Goal: Check status

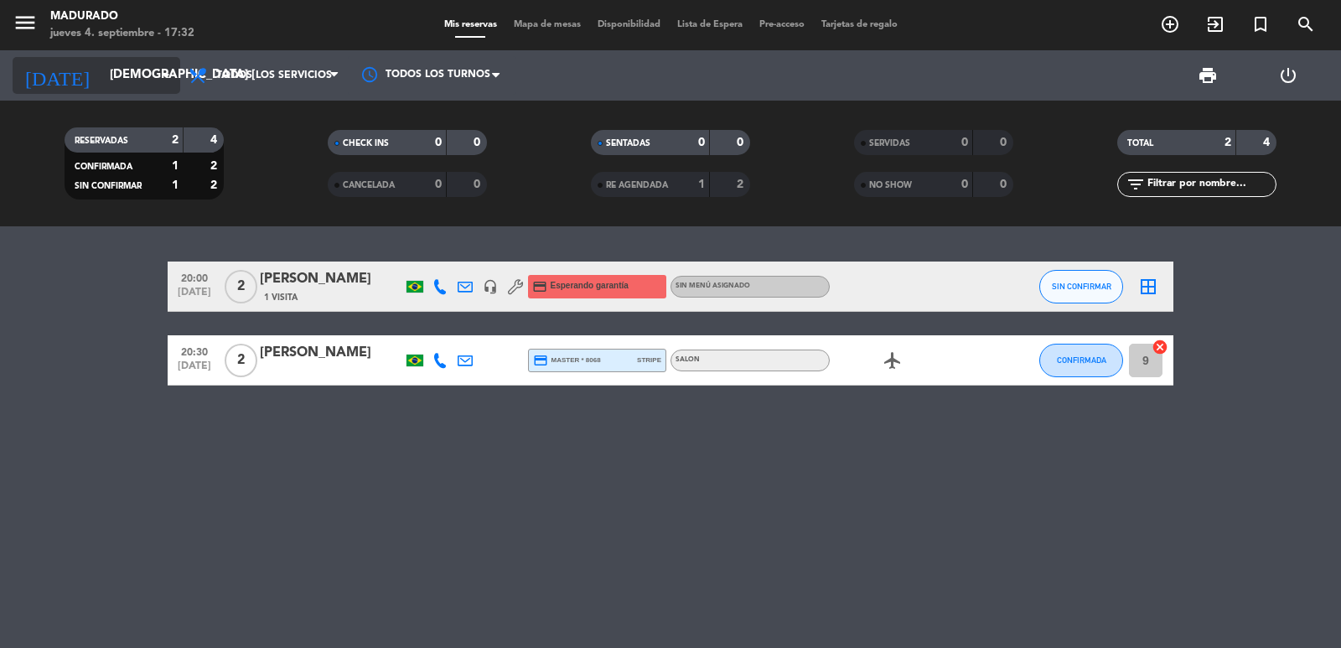
click at [167, 80] on icon "arrow_drop_down" at bounding box center [166, 75] width 20 height 20
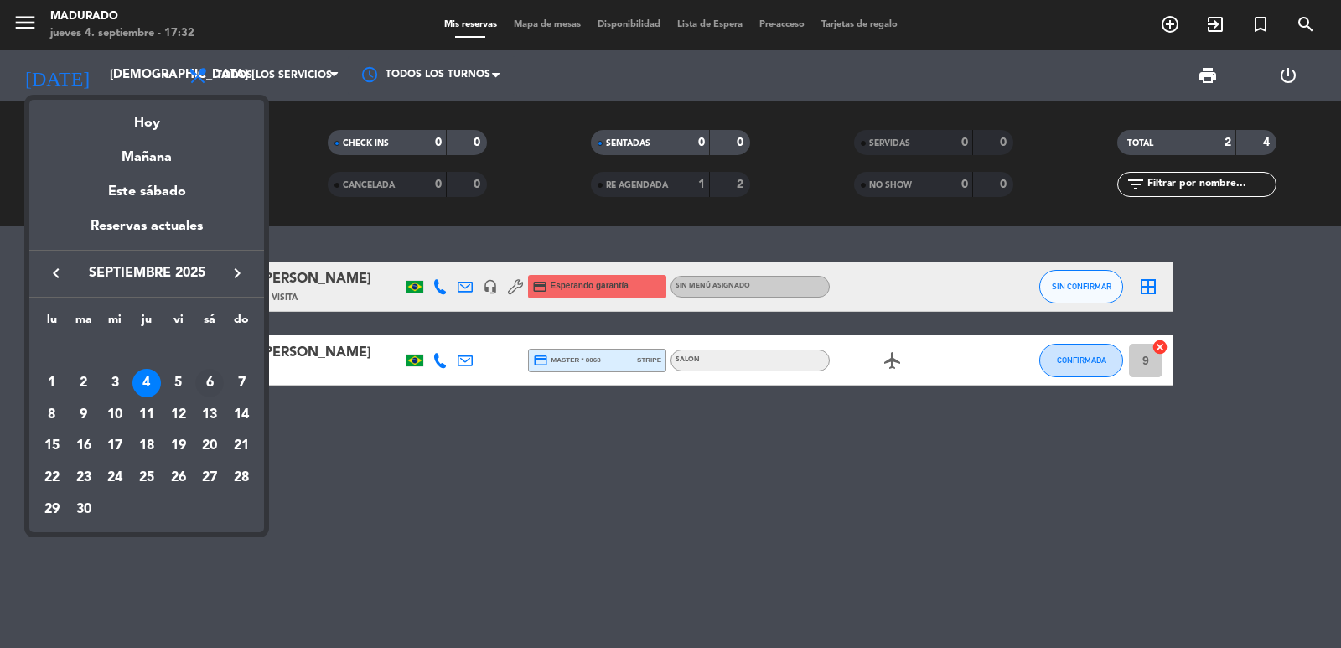
click at [213, 388] on div "6" at bounding box center [209, 383] width 29 height 29
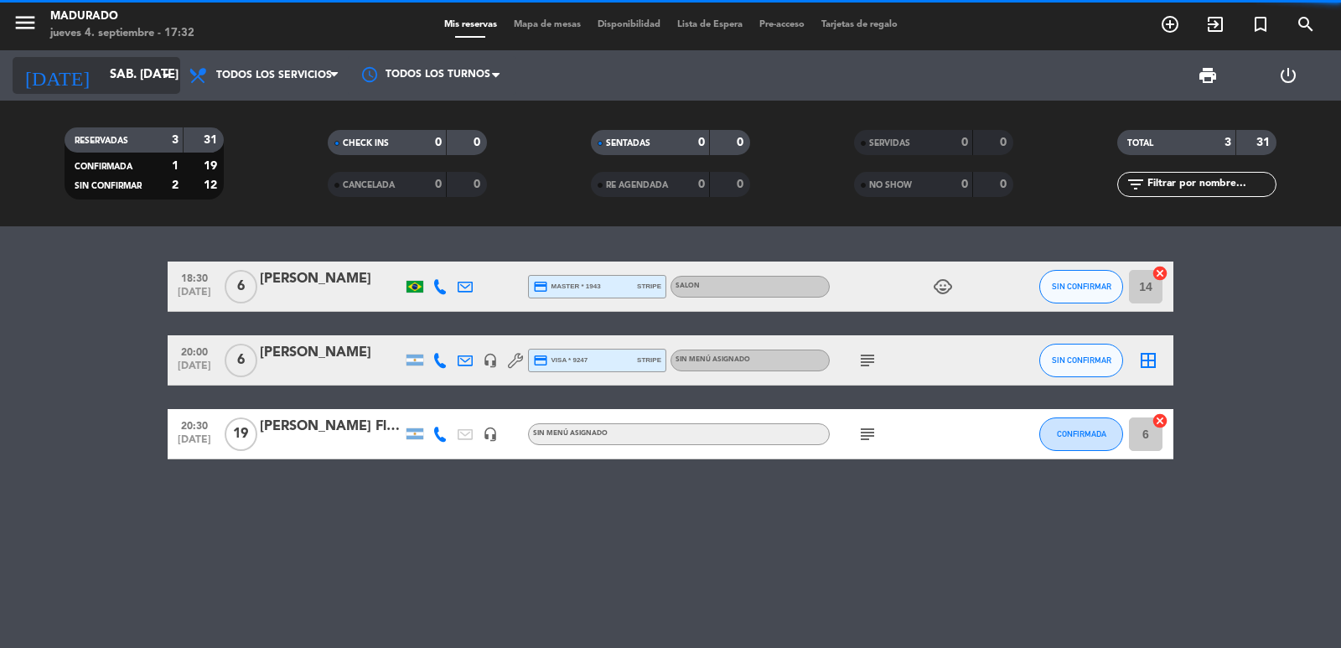
click at [147, 67] on input "sáb. [DATE]" at bounding box center [182, 76] width 162 height 32
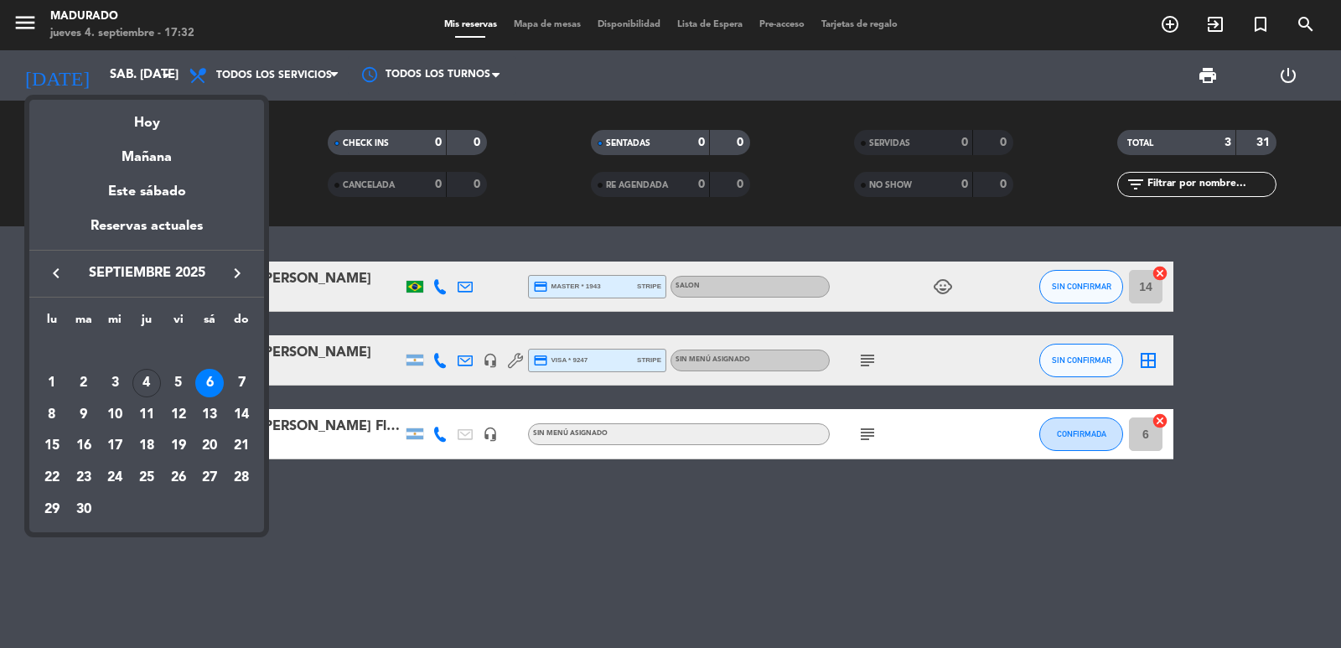
click at [495, 560] on div at bounding box center [670, 324] width 1341 height 648
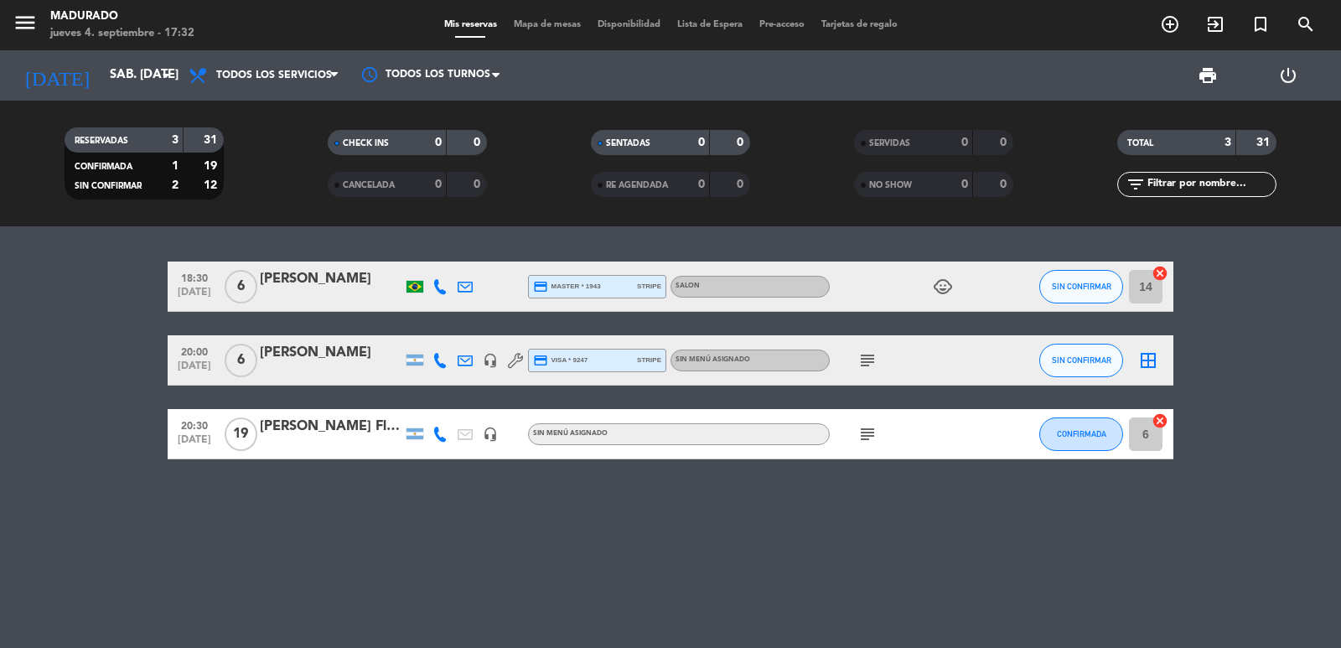
click at [867, 366] on icon "subject" at bounding box center [868, 360] width 20 height 20
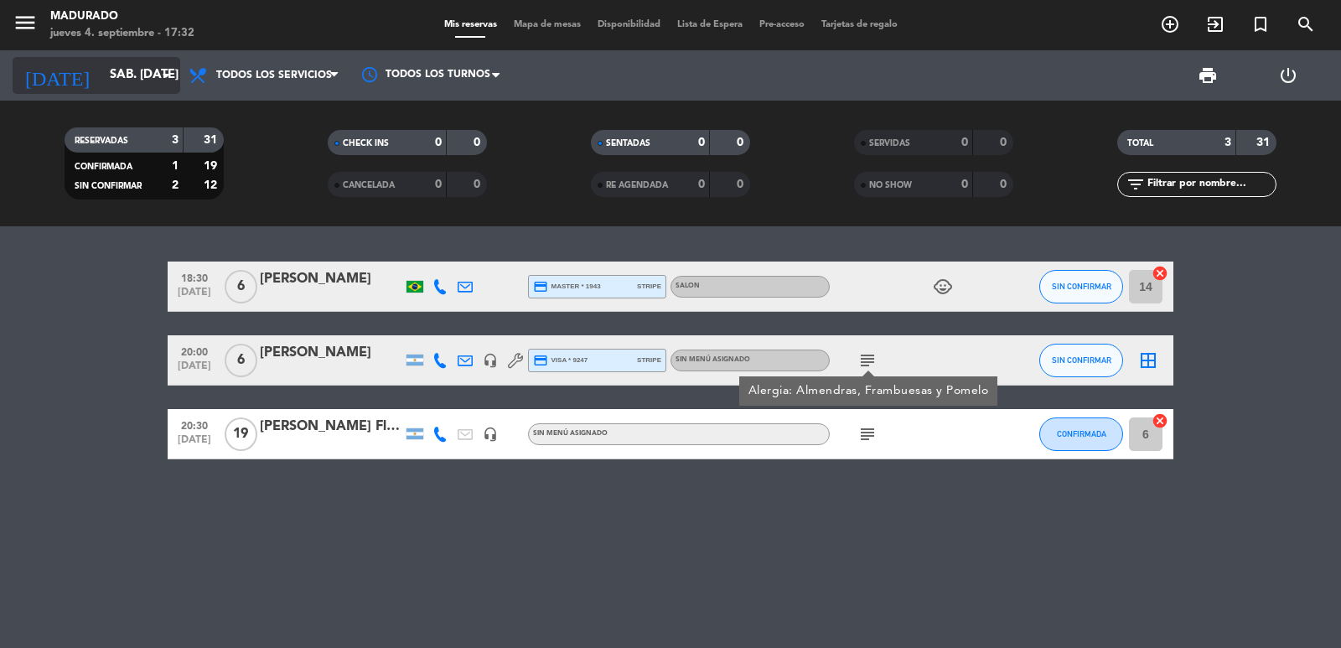
click at [142, 82] on input "sáb. [DATE]" at bounding box center [182, 76] width 162 height 32
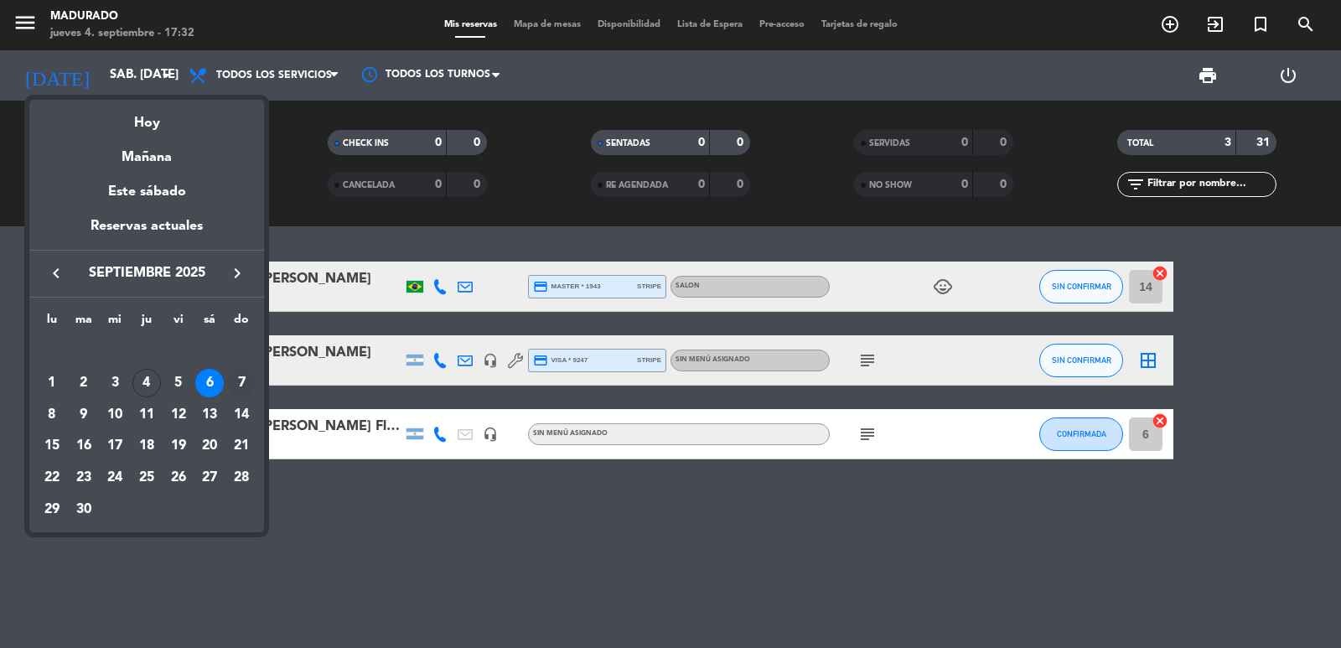
click at [239, 386] on div "7" at bounding box center [241, 383] width 29 height 29
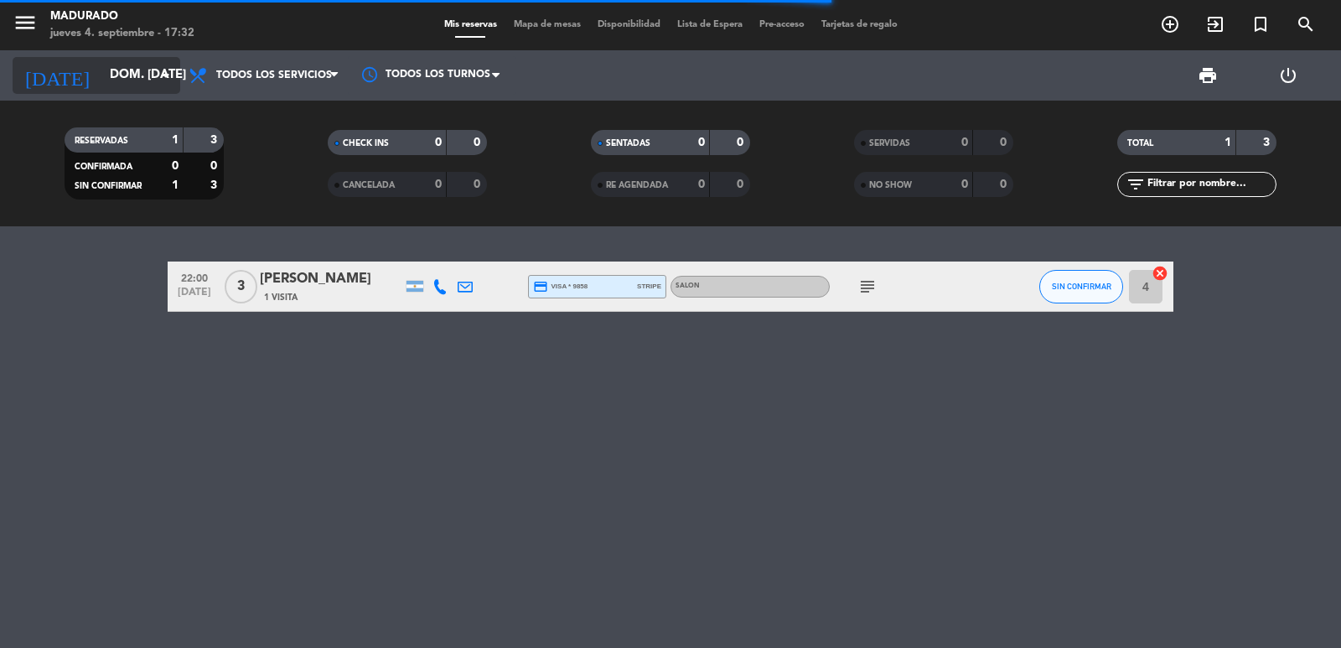
click at [159, 86] on input "dom. [DATE]" at bounding box center [182, 76] width 162 height 32
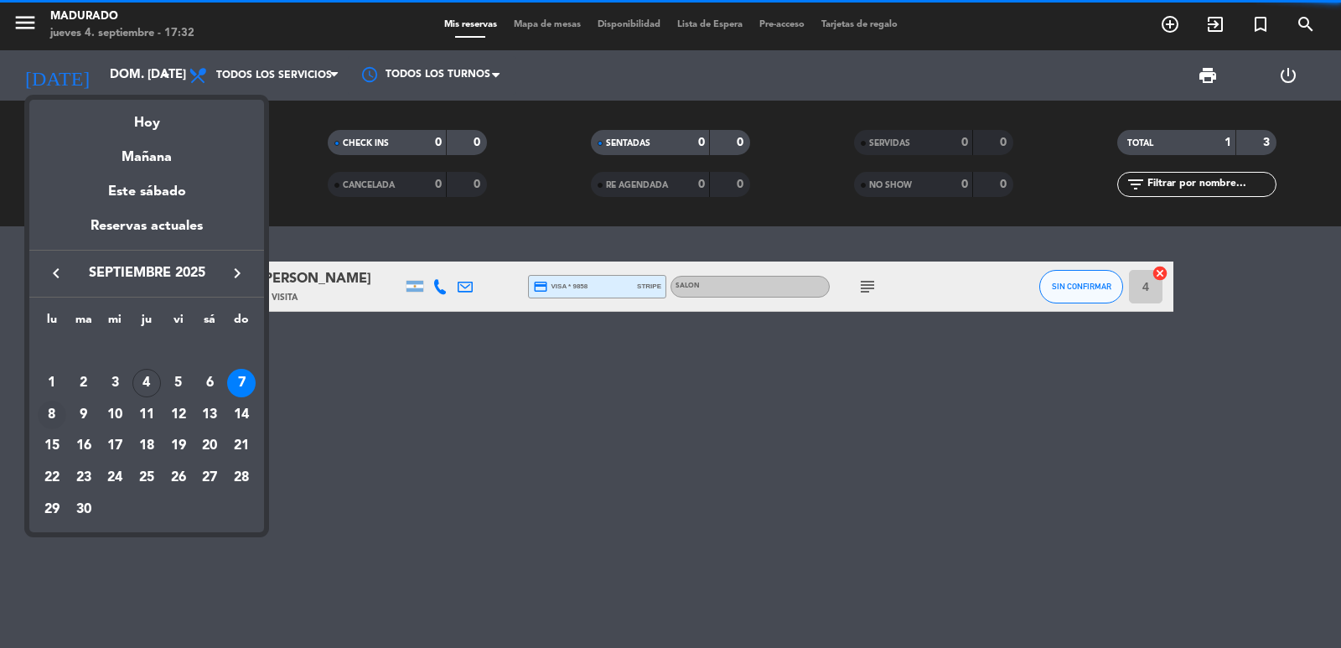
click at [54, 412] on div "8" at bounding box center [52, 415] width 29 height 29
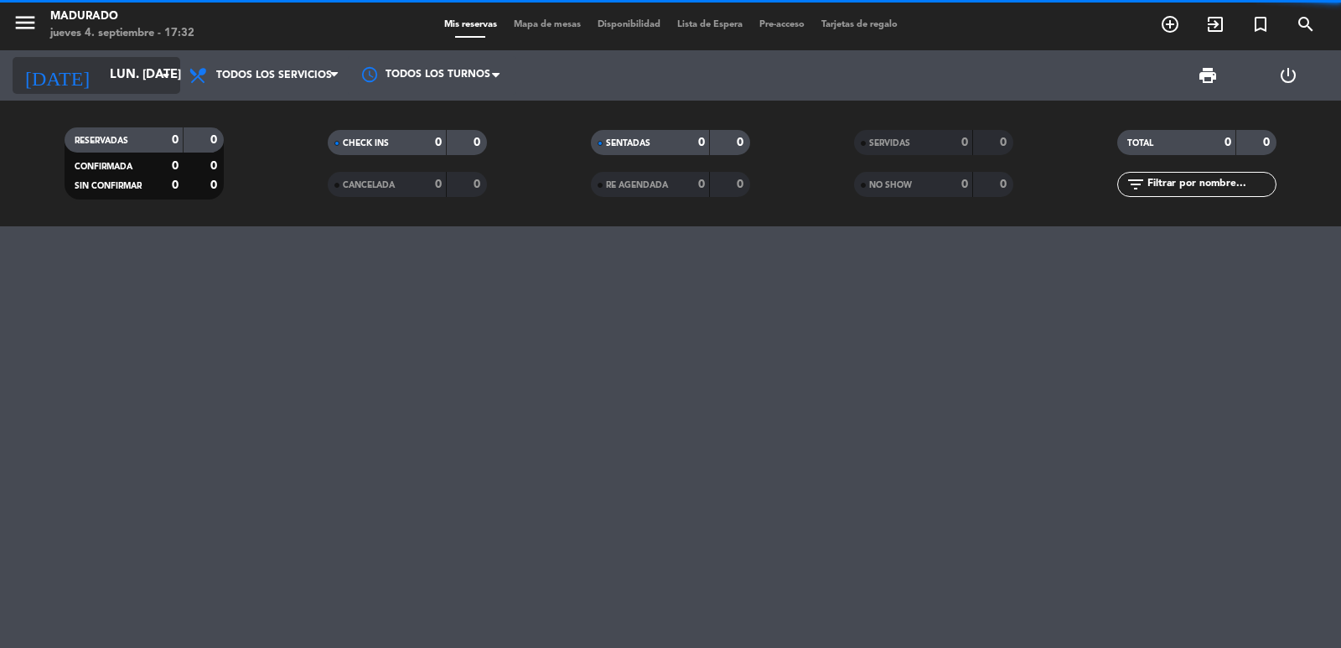
click at [178, 66] on input "lun. [DATE]" at bounding box center [182, 76] width 162 height 32
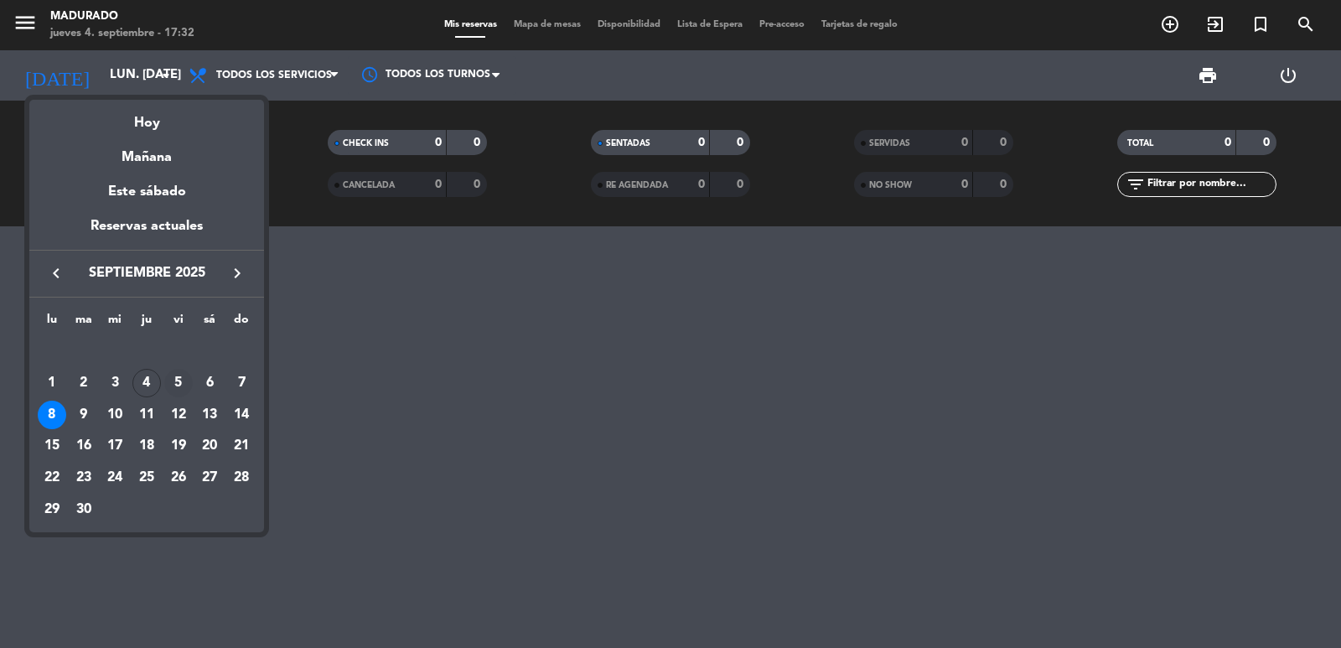
click at [169, 382] on div "5" at bounding box center [178, 383] width 29 height 29
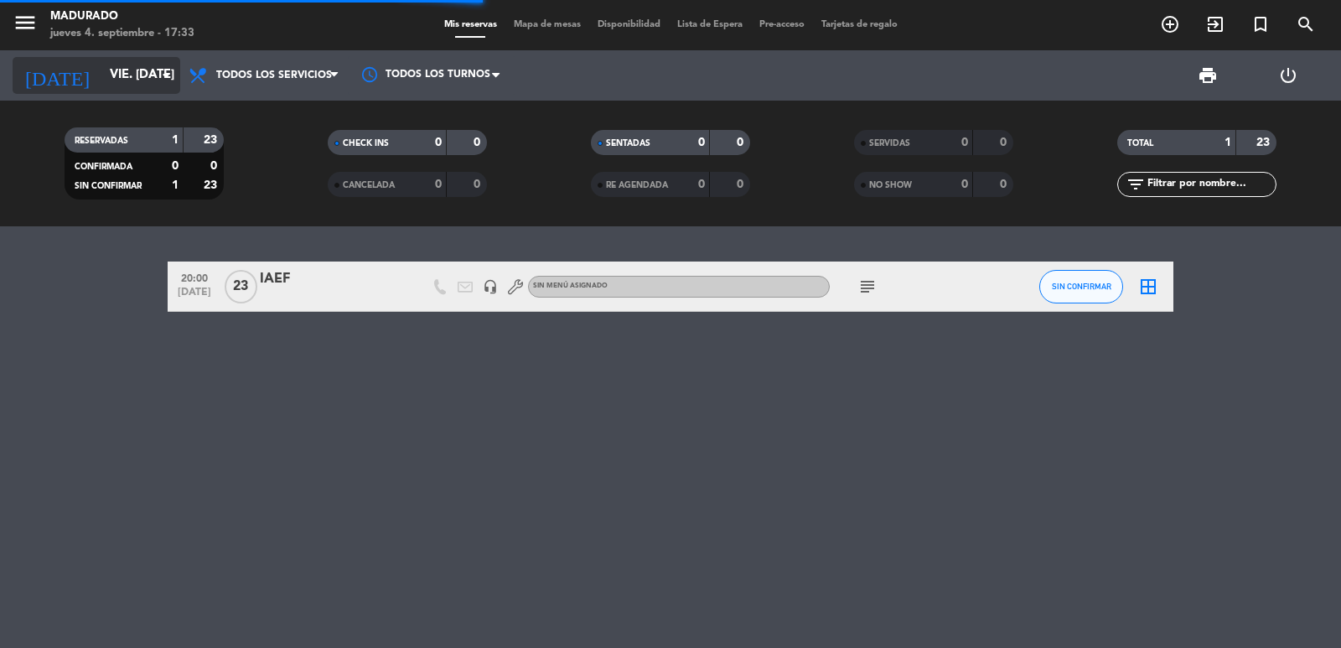
click at [152, 70] on input "vie. [DATE]" at bounding box center [182, 76] width 162 height 32
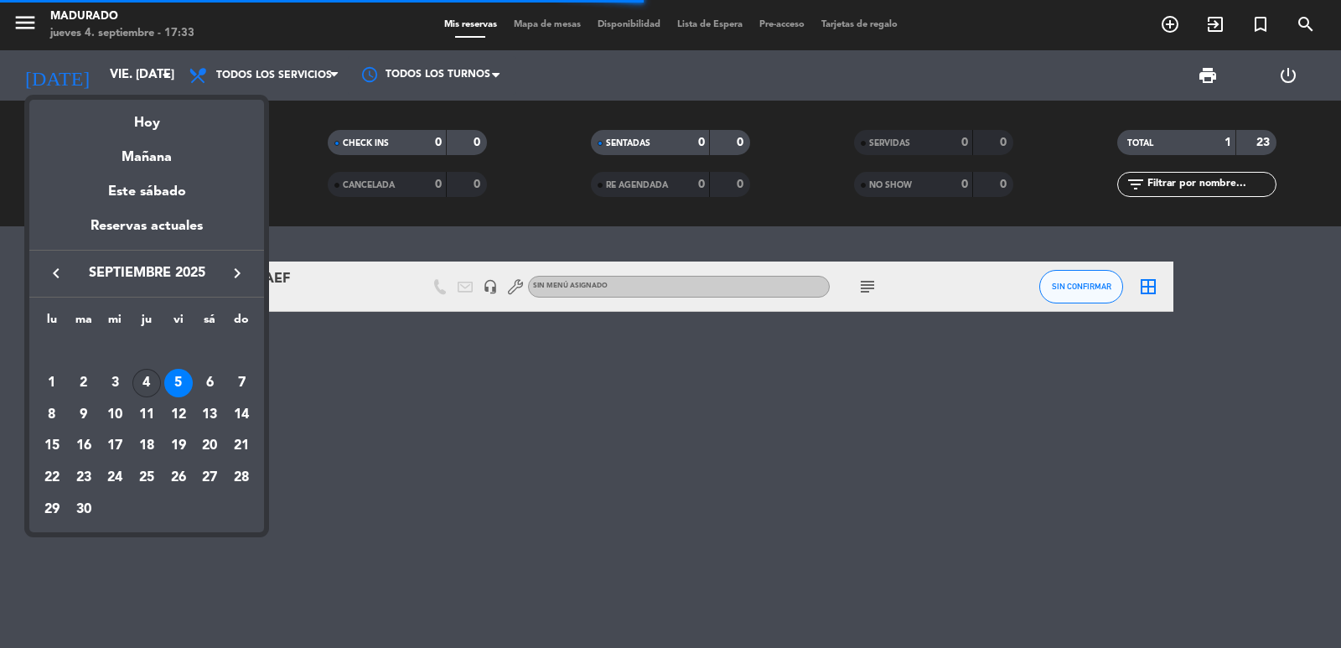
click at [143, 376] on div "4" at bounding box center [146, 383] width 29 height 29
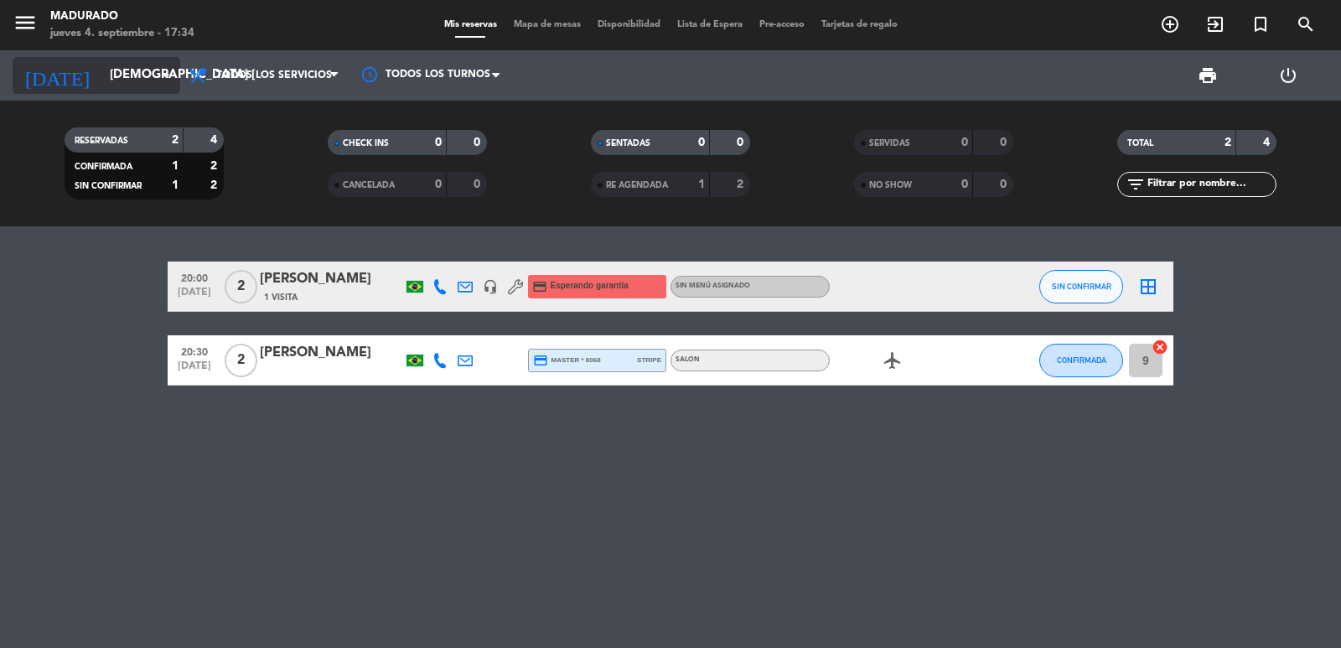
click at [114, 78] on input "[DEMOGRAPHIC_DATA] [DATE]" at bounding box center [182, 76] width 162 height 32
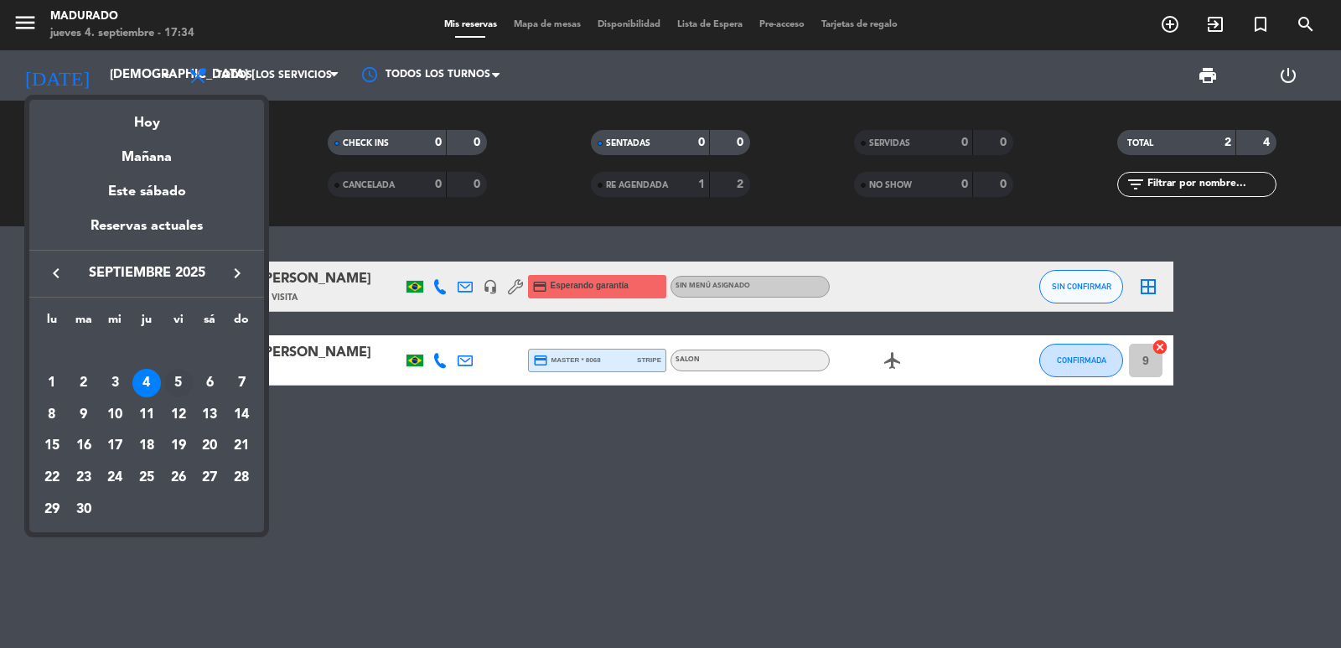
click at [184, 381] on div "5" at bounding box center [178, 383] width 29 height 29
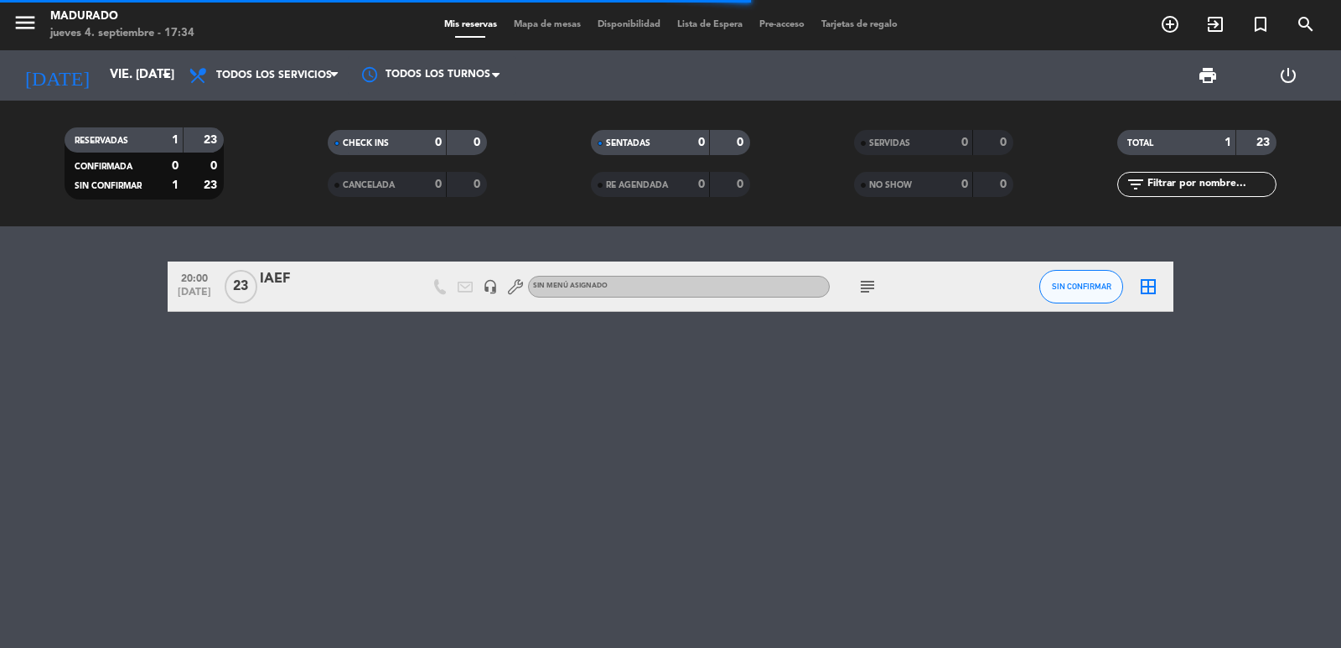
click at [868, 288] on icon "subject" at bounding box center [868, 287] width 20 height 20
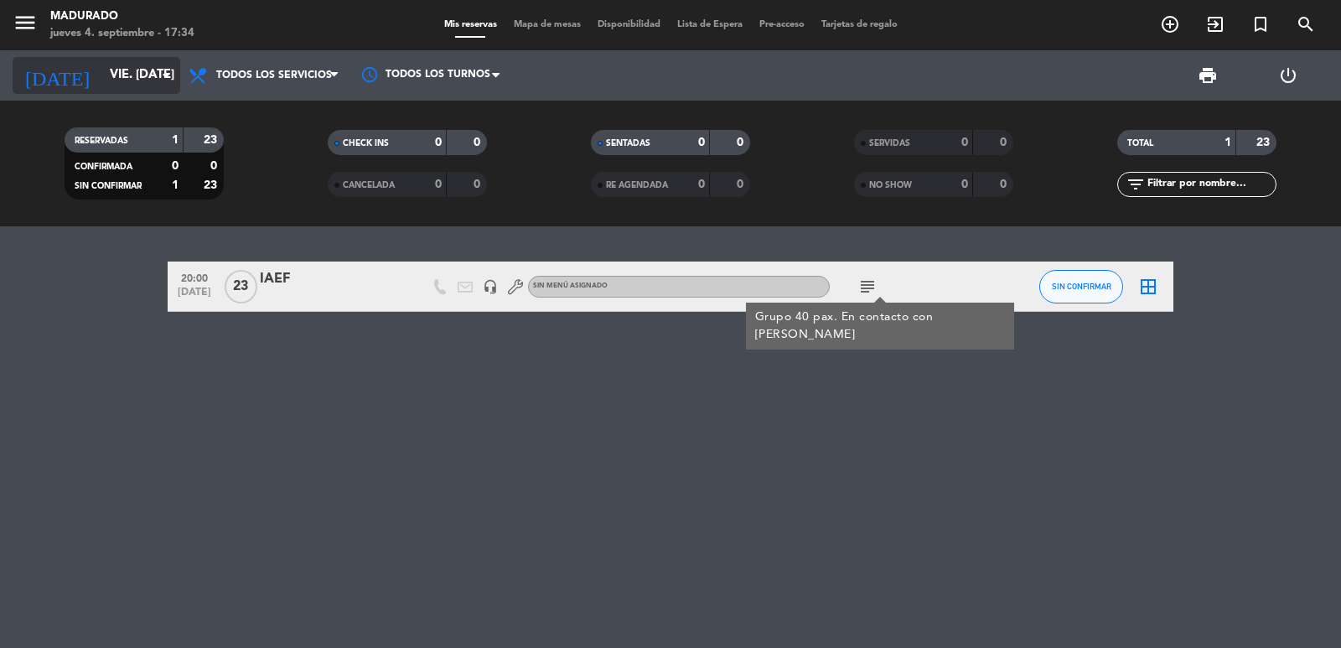
click at [101, 77] on input "vie. [DATE]" at bounding box center [182, 76] width 162 height 32
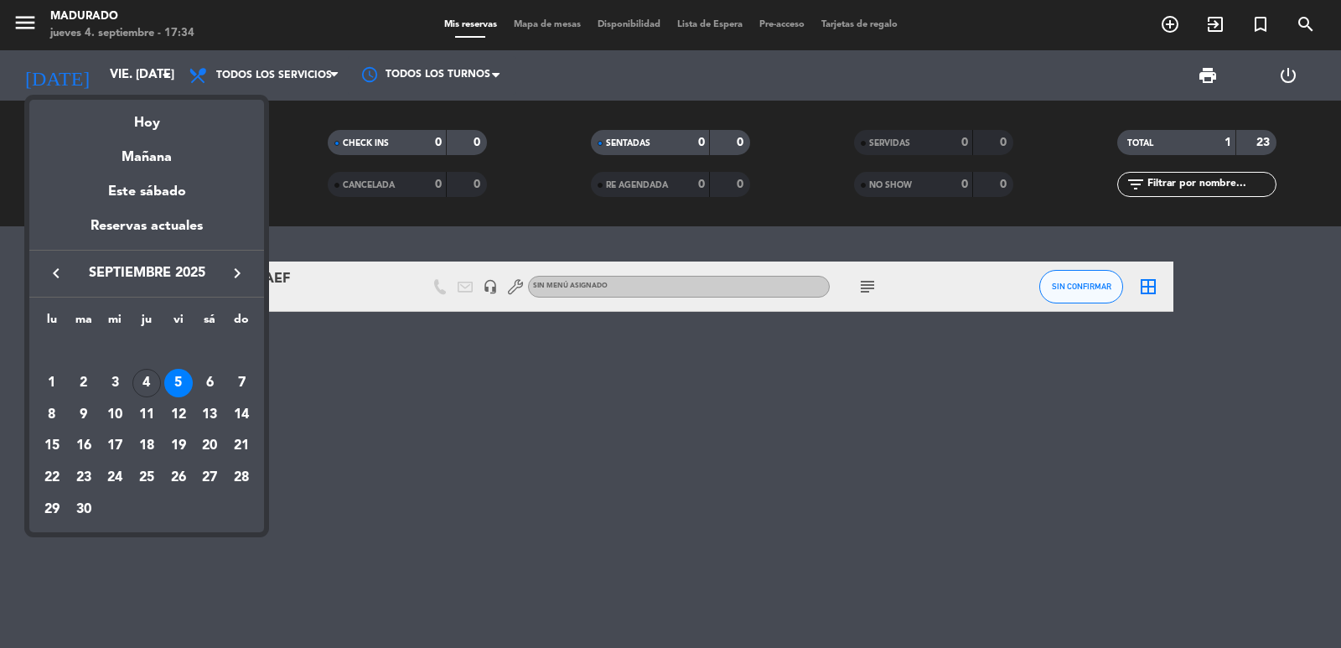
drag, startPoint x: 151, startPoint y: 381, endPoint x: 167, endPoint y: 527, distance: 145.9
click at [151, 383] on div "4" at bounding box center [146, 383] width 29 height 29
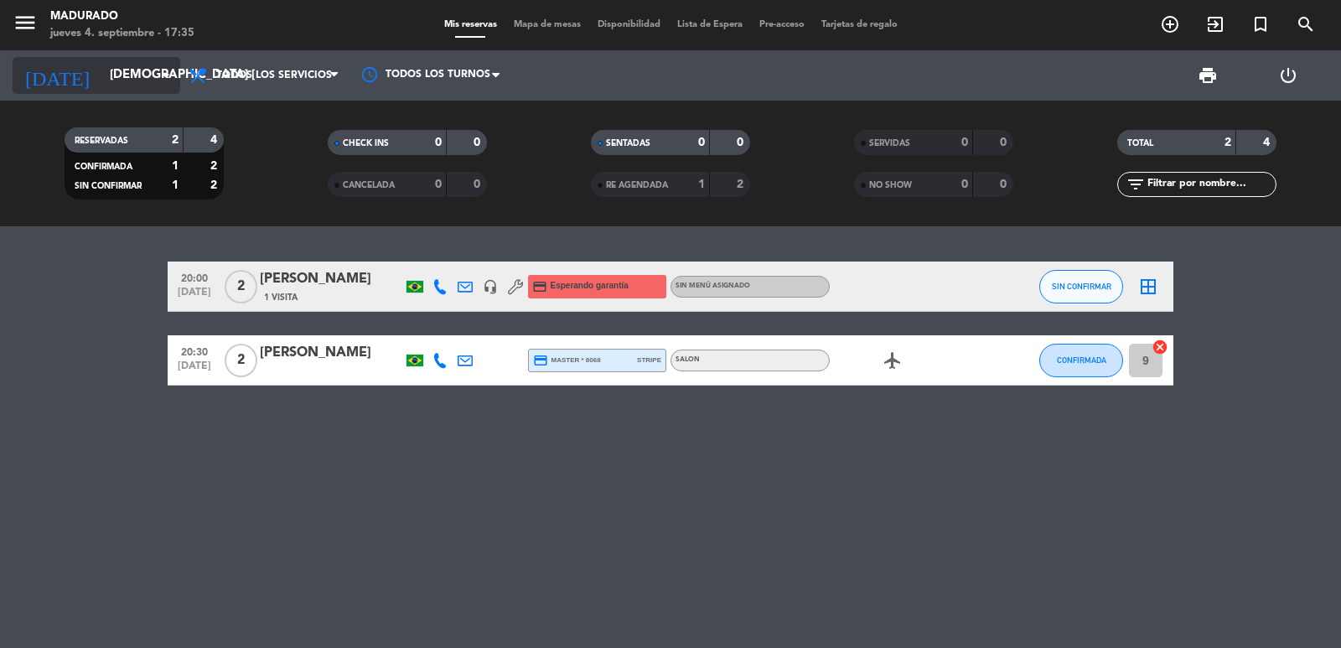
click at [142, 73] on input "[DEMOGRAPHIC_DATA] [DATE]" at bounding box center [182, 76] width 162 height 32
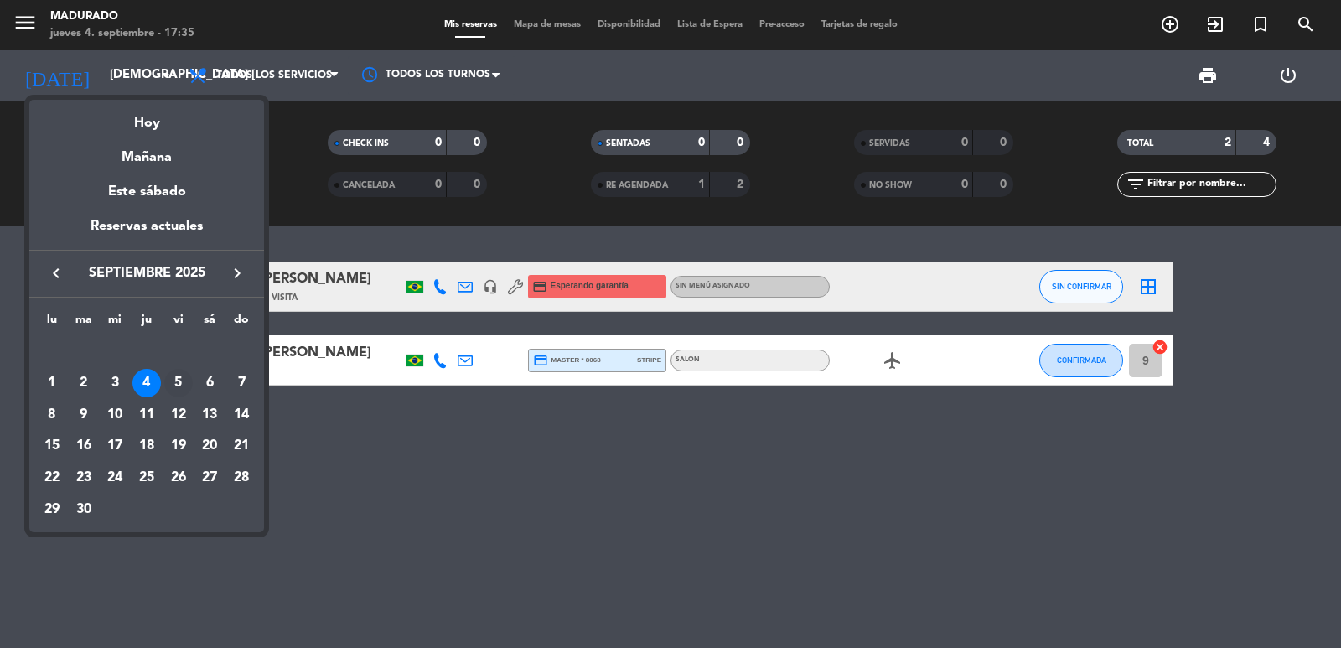
click at [184, 390] on div "5" at bounding box center [178, 383] width 29 height 29
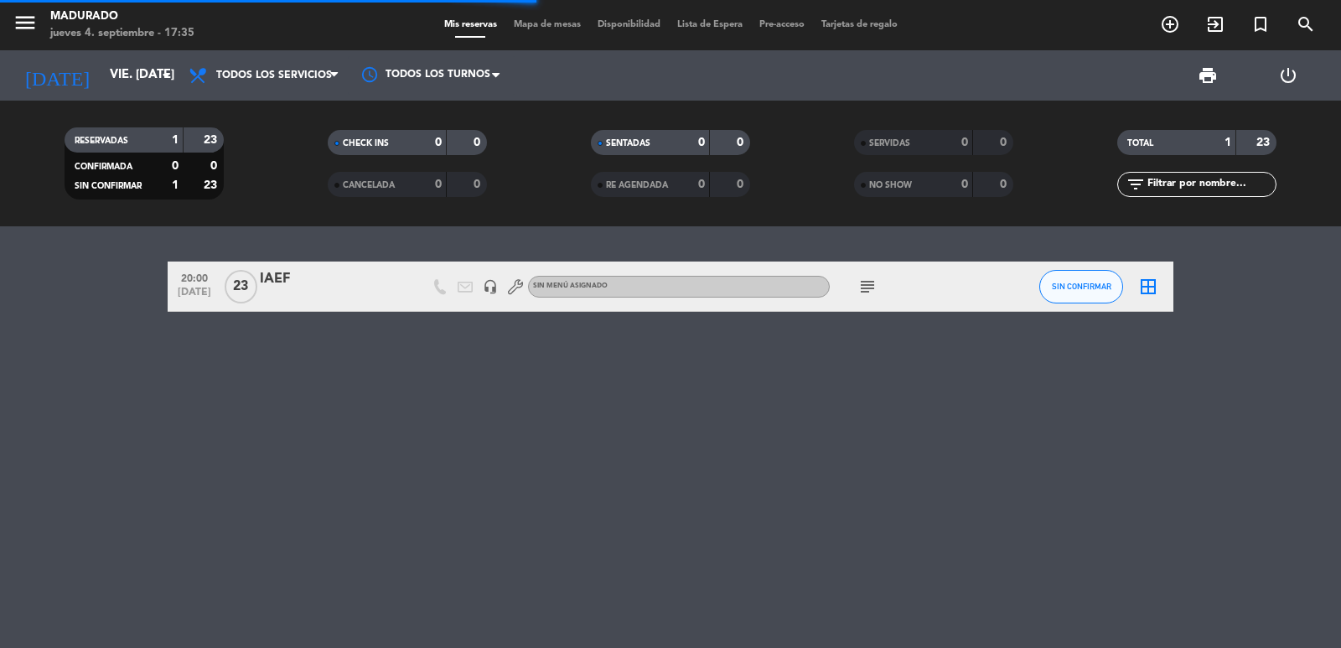
click at [871, 286] on icon "subject" at bounding box center [868, 287] width 20 height 20
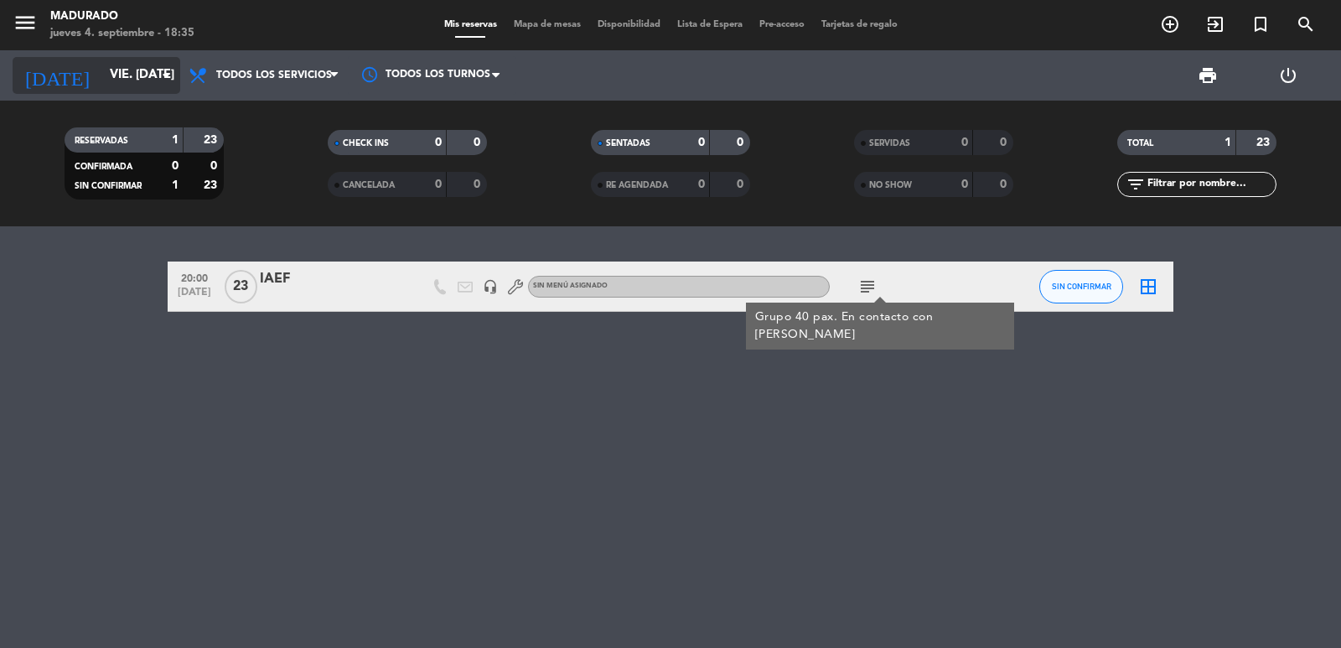
click at [120, 90] on input "vie. [DATE]" at bounding box center [182, 76] width 162 height 32
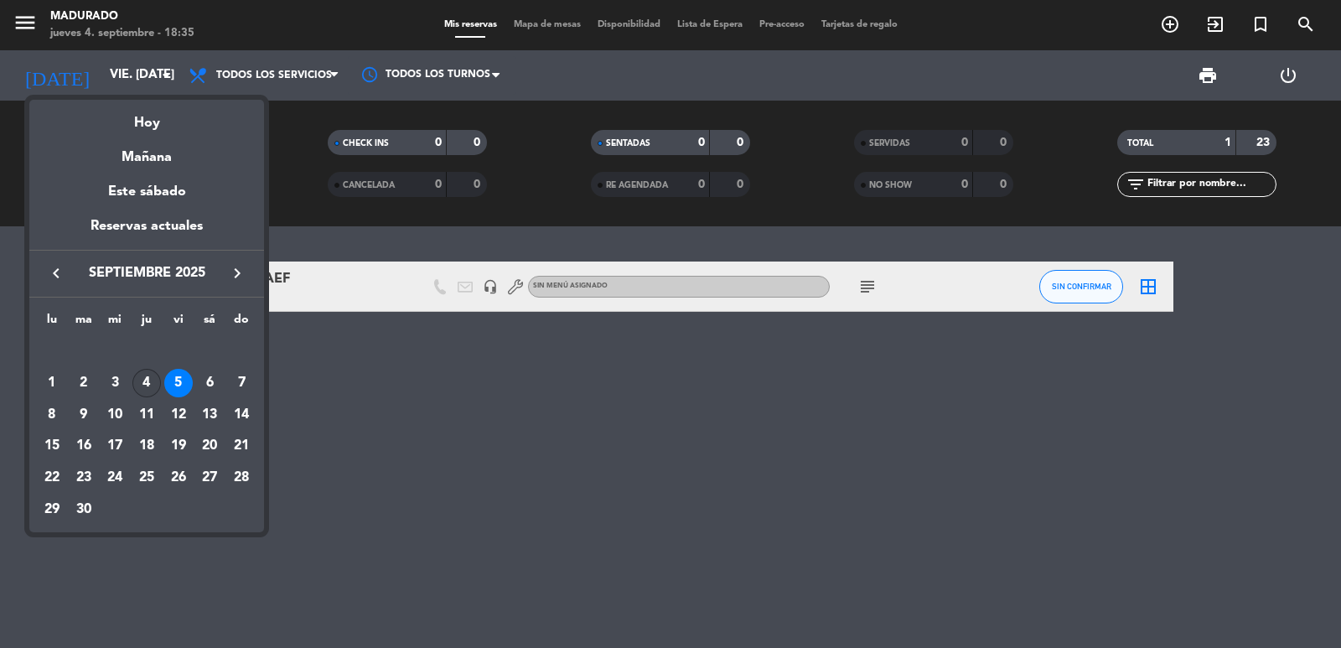
click at [143, 380] on div "4" at bounding box center [146, 383] width 29 height 29
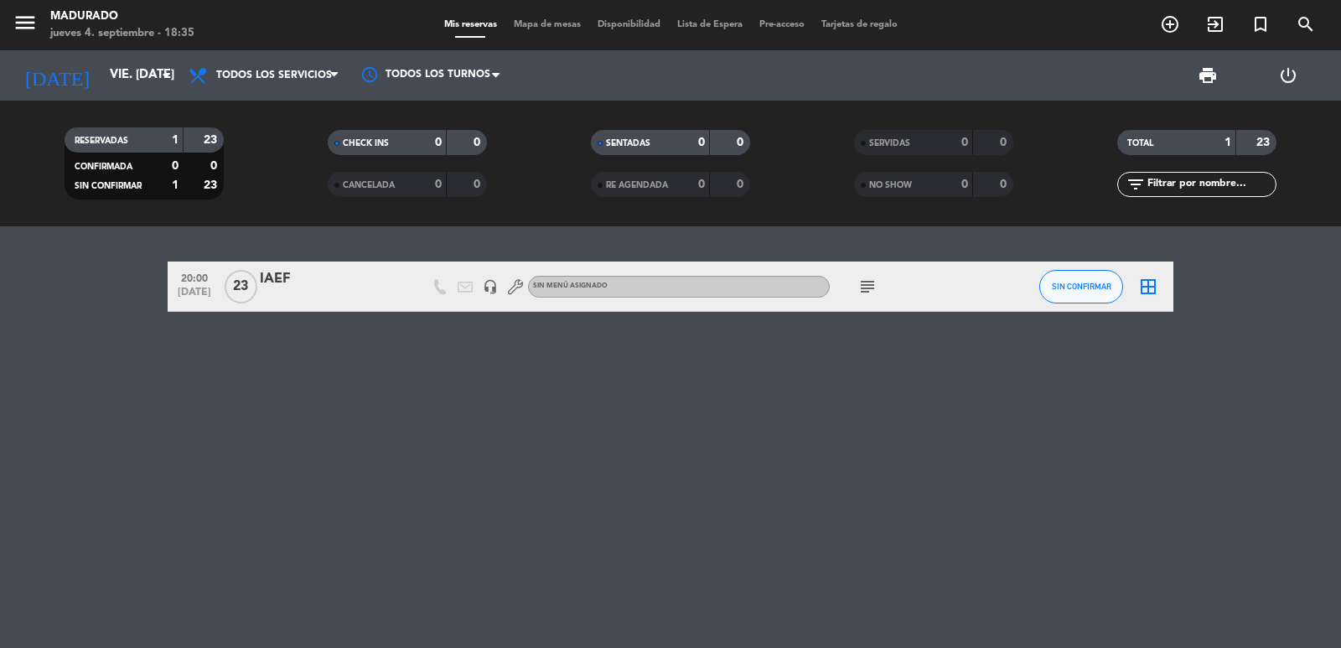
type input "[DEMOGRAPHIC_DATA] [DATE]"
